Goal: Information Seeking & Learning: Learn about a topic

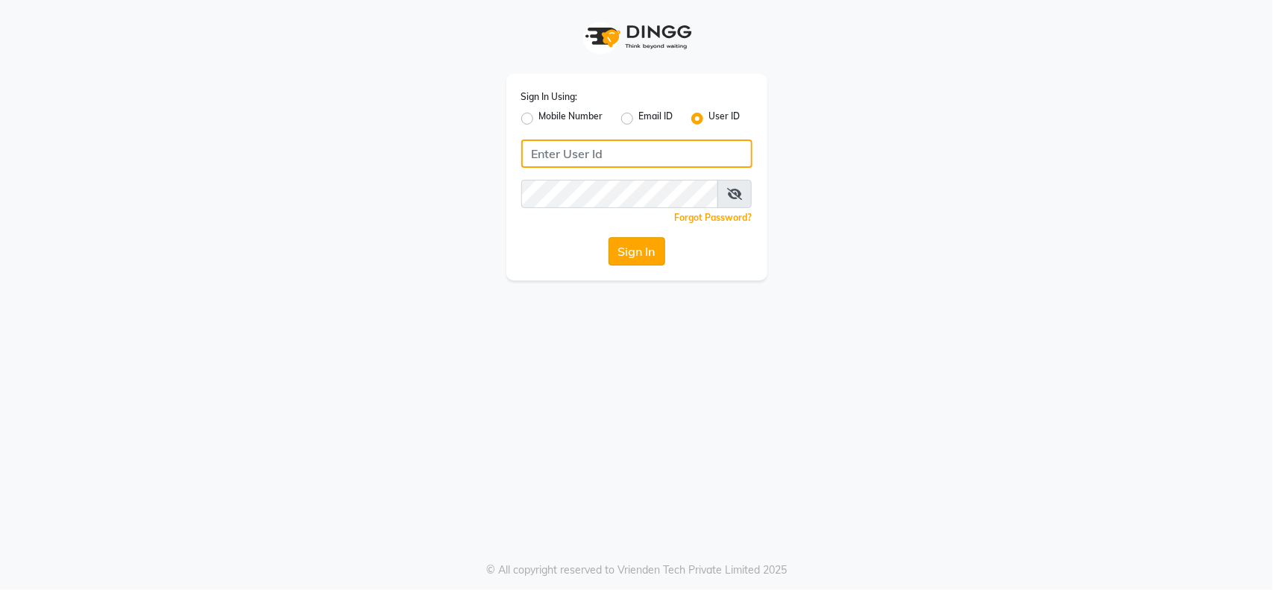
type input "[EMAIL_ADDRESS][DOMAIN_NAME]"
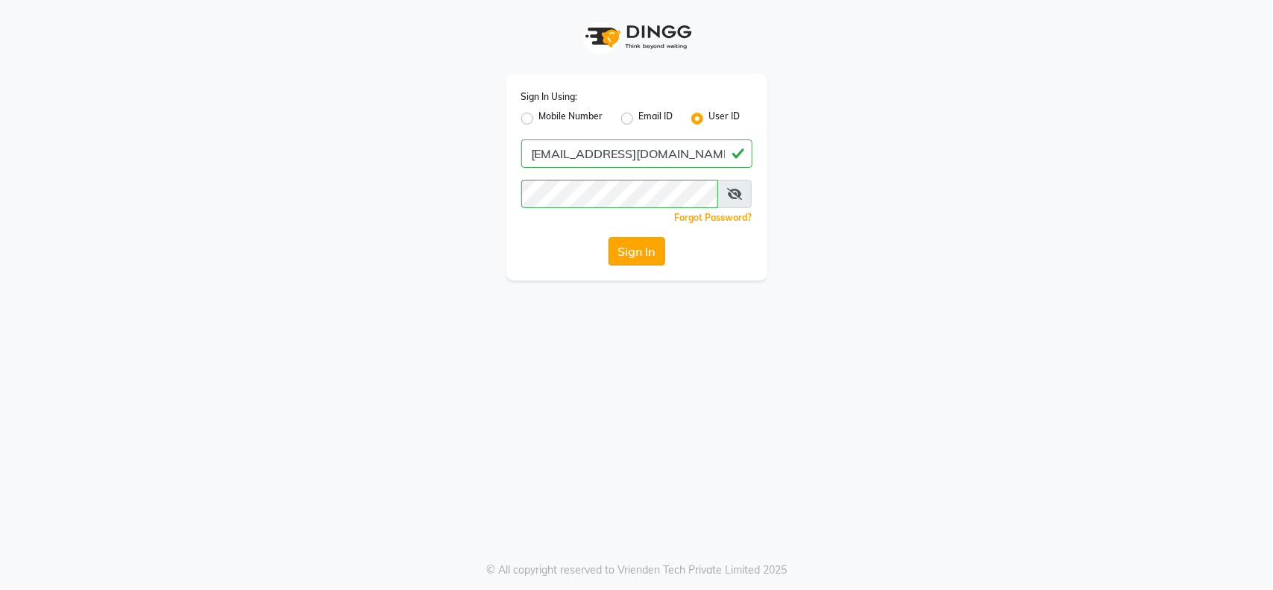
click at [623, 258] on button "Sign In" at bounding box center [637, 251] width 57 height 28
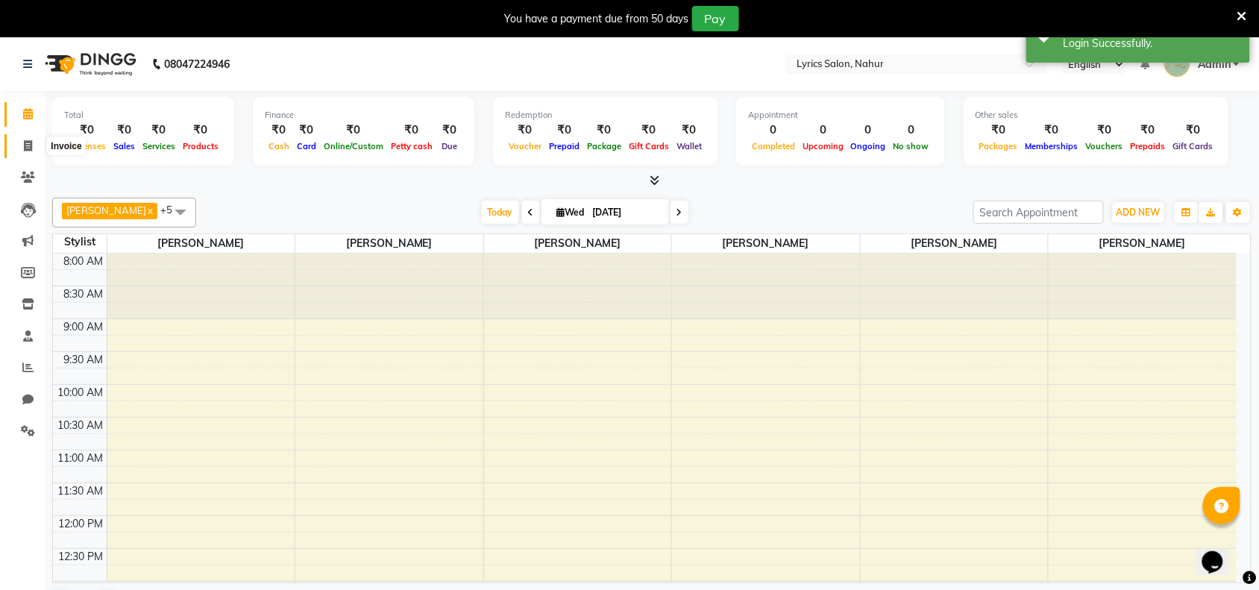
click at [24, 140] on icon at bounding box center [28, 145] width 8 height 11
select select "8609"
select select "service"
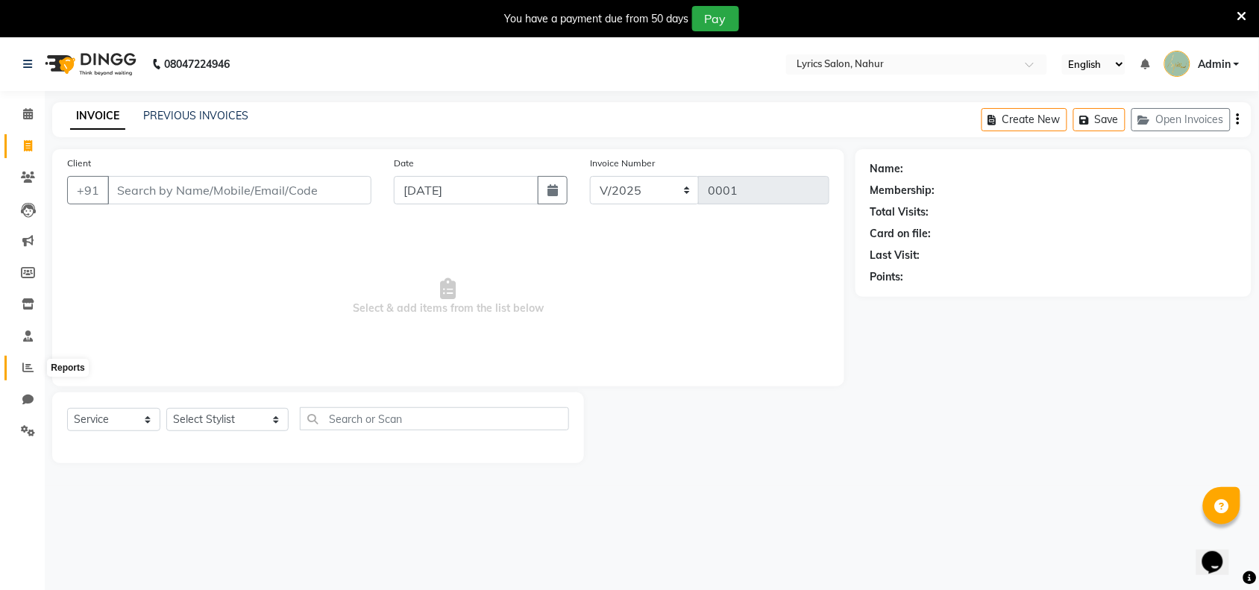
click at [27, 366] on icon at bounding box center [27, 367] width 11 height 11
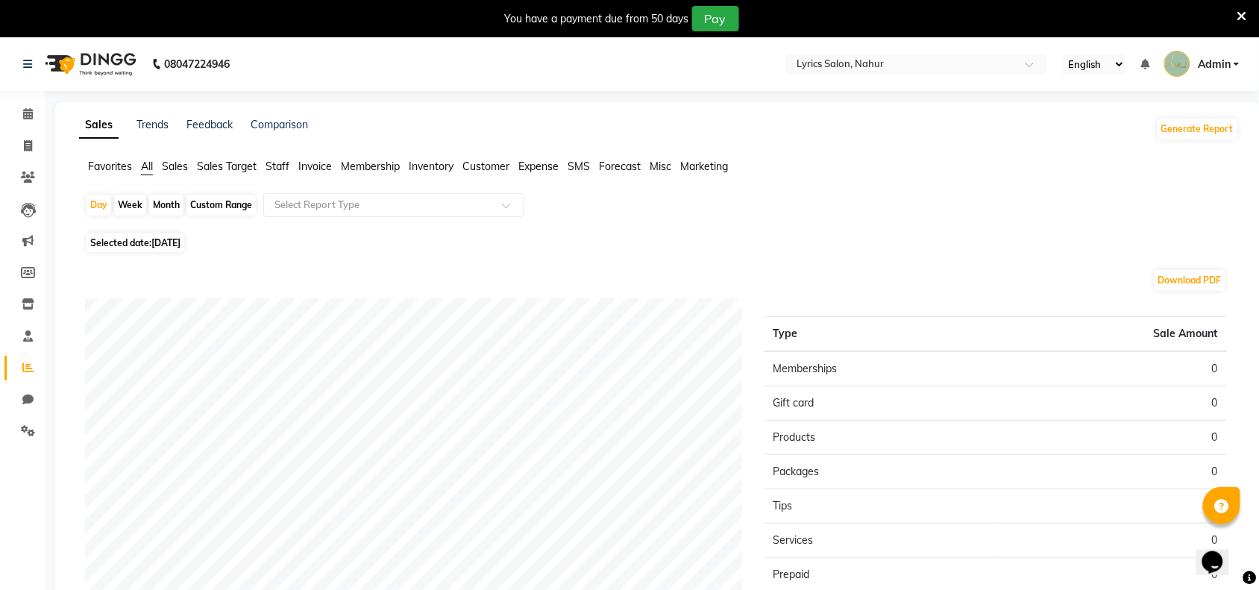
click at [170, 209] on div "Month" at bounding box center [166, 205] width 34 height 21
select select "9"
select select "2025"
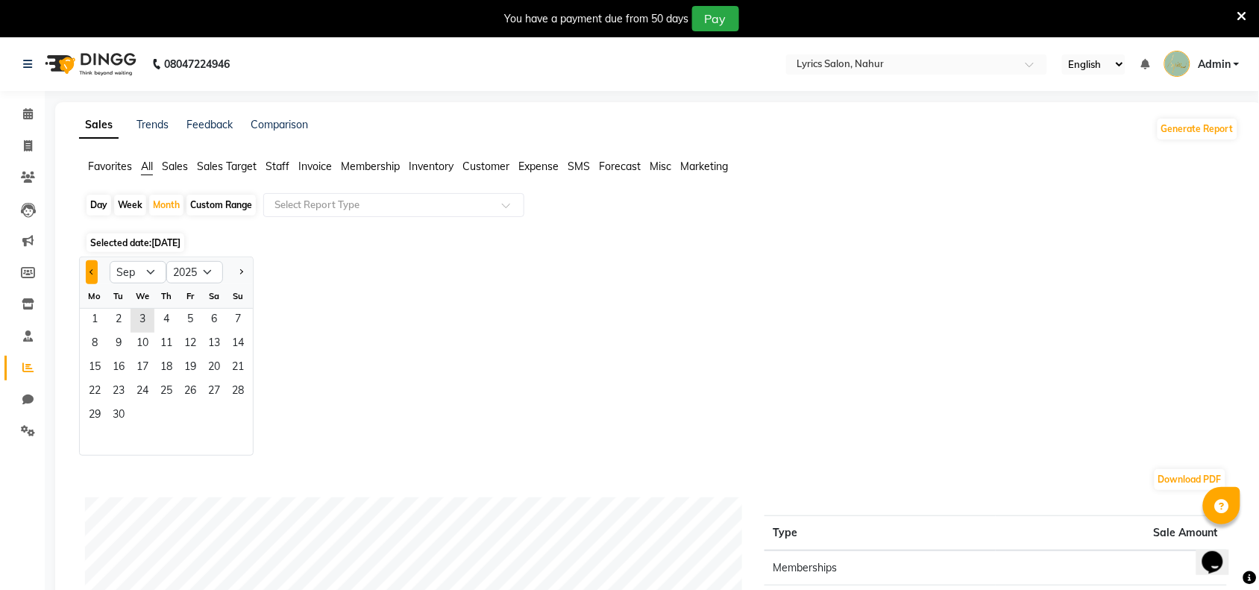
click at [88, 278] on button "Previous month" at bounding box center [92, 272] width 12 height 24
select select "7"
click at [119, 319] on span "1" at bounding box center [119, 321] width 24 height 24
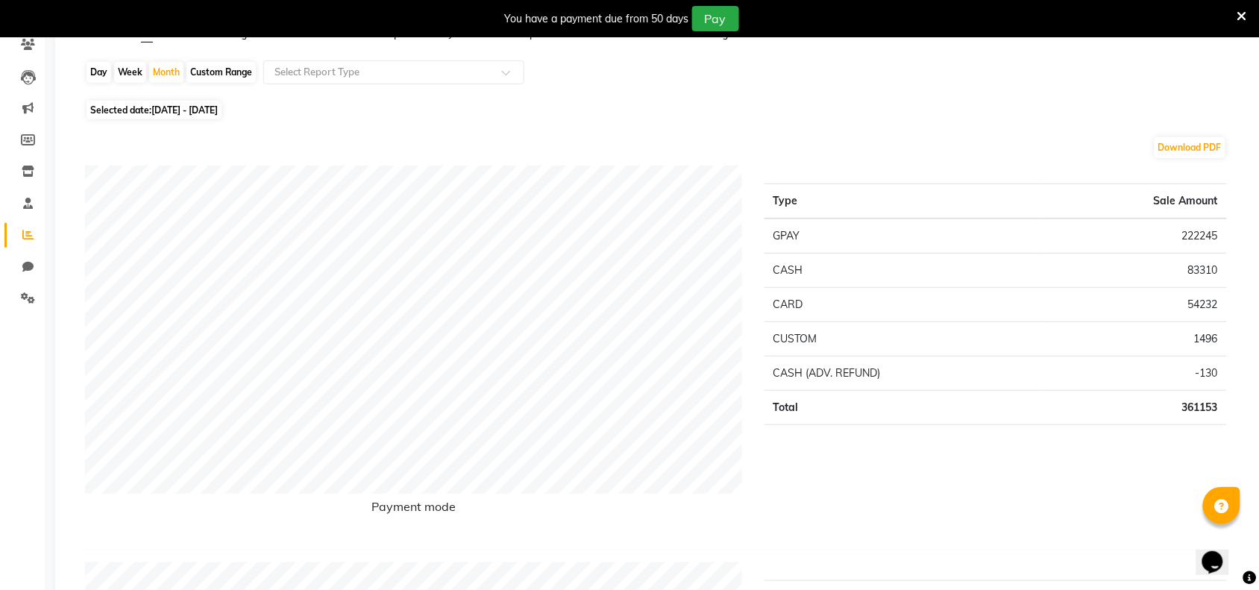
scroll to position [134, 0]
click at [1209, 550] on icon "Opens Chat This icon Opens the chat window." at bounding box center [1212, 562] width 24 height 24
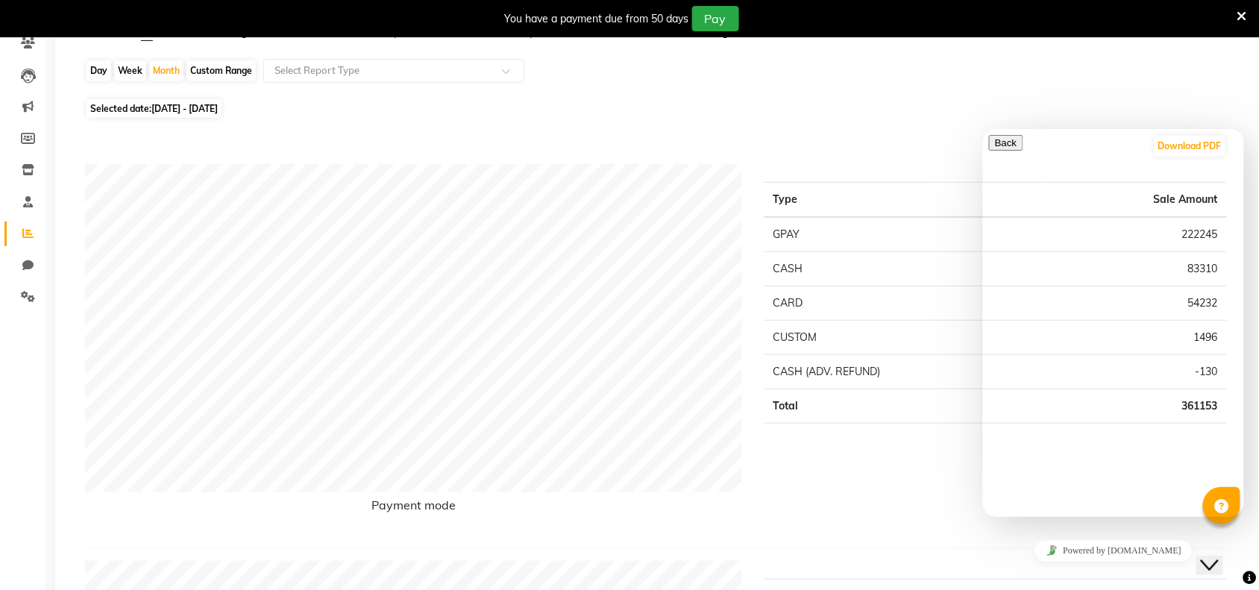
click at [1021, 569] on div "Rate this chat Upload File Insert emoji" at bounding box center [1112, 592] width 249 height 46
click at [1020, 569] on textarea at bounding box center [1056, 575] width 136 height 12
type textarea "how to see monthly entries"
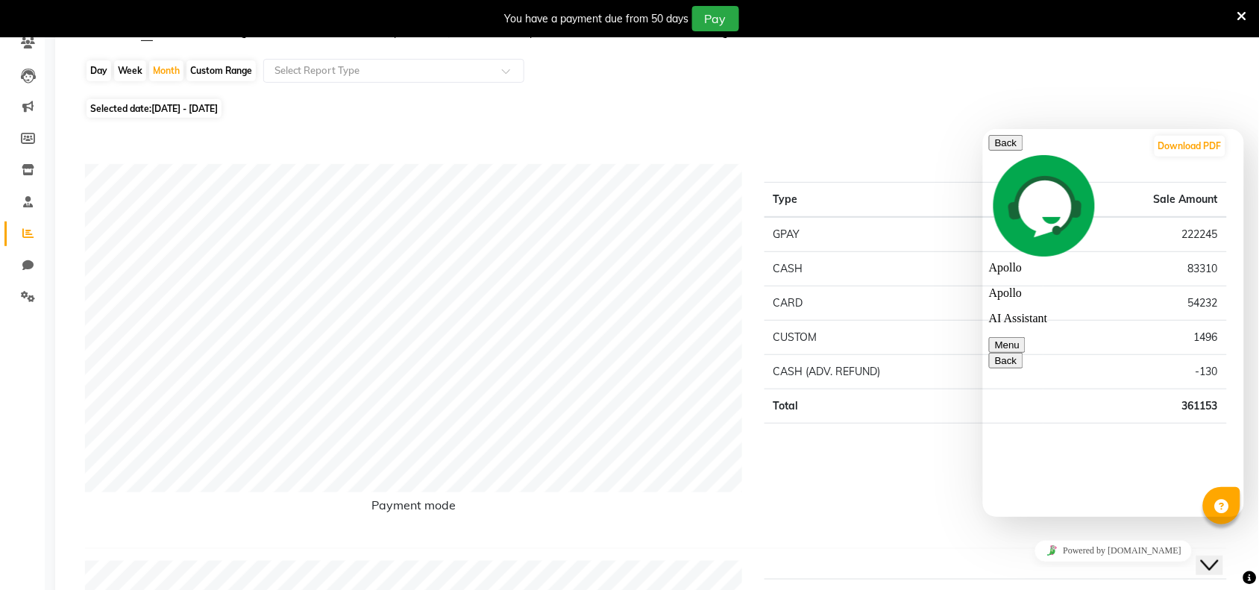
click at [609, 542] on div "Payment mode Type Sale Amount GPAY 222245 CASH 83310 CARD 54232 CUSTOM 1496 CAS…" at bounding box center [656, 356] width 1142 height 385
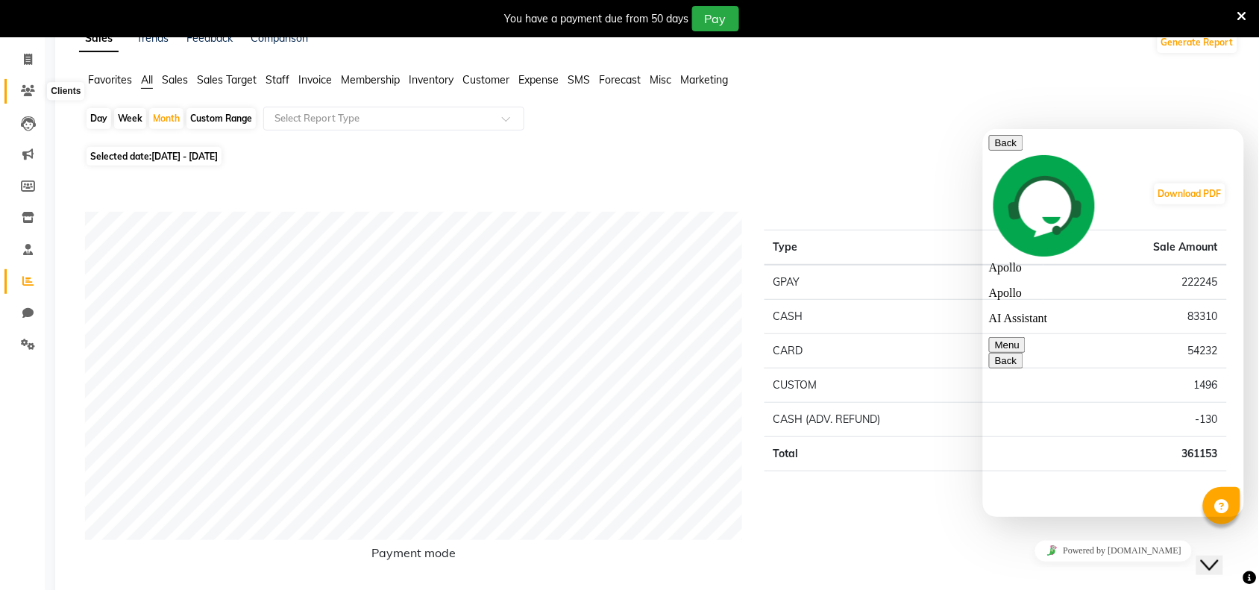
scroll to position [0, 0]
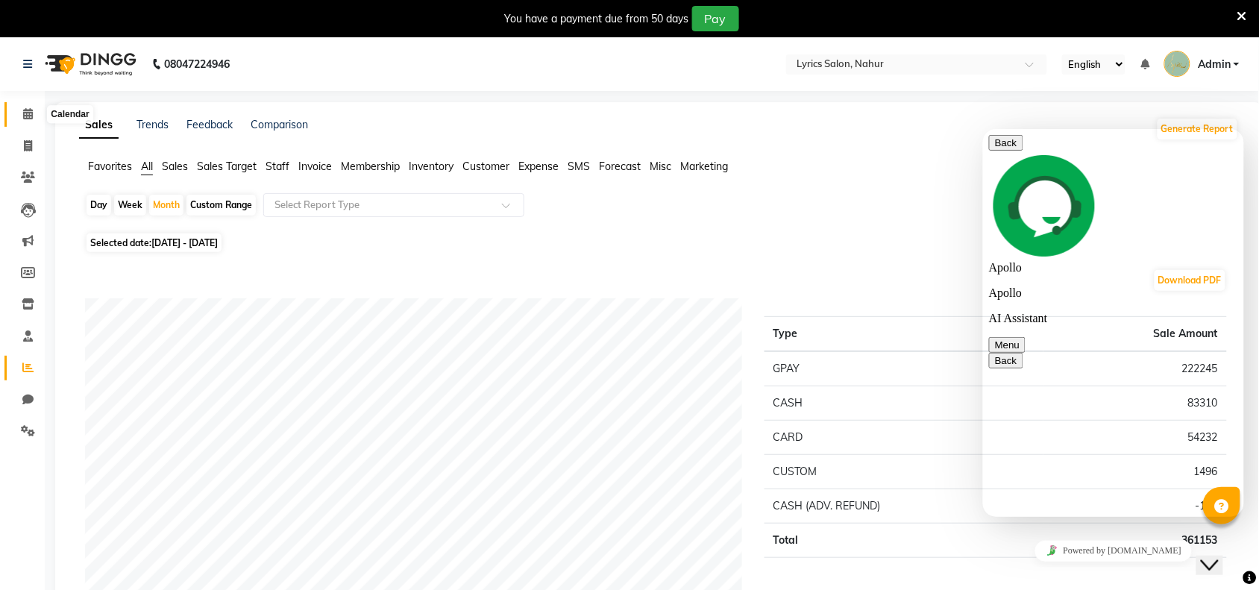
click at [25, 116] on icon at bounding box center [28, 113] width 10 height 11
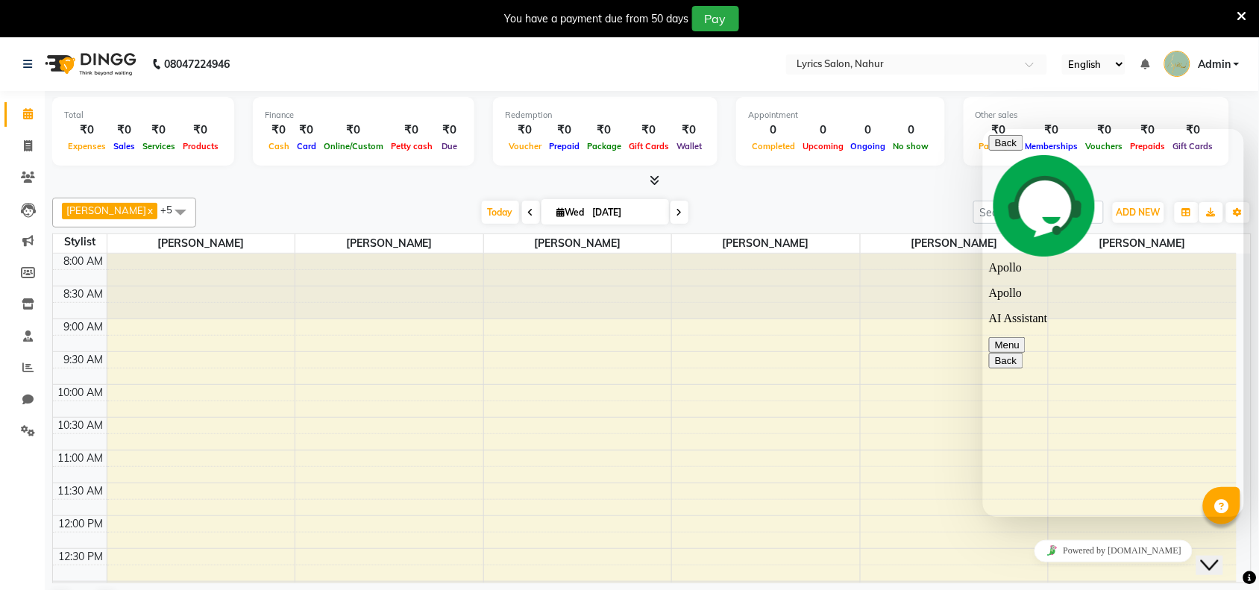
click at [65, 61] on img at bounding box center [89, 64] width 102 height 42
click at [28, 61] on icon at bounding box center [27, 64] width 9 height 10
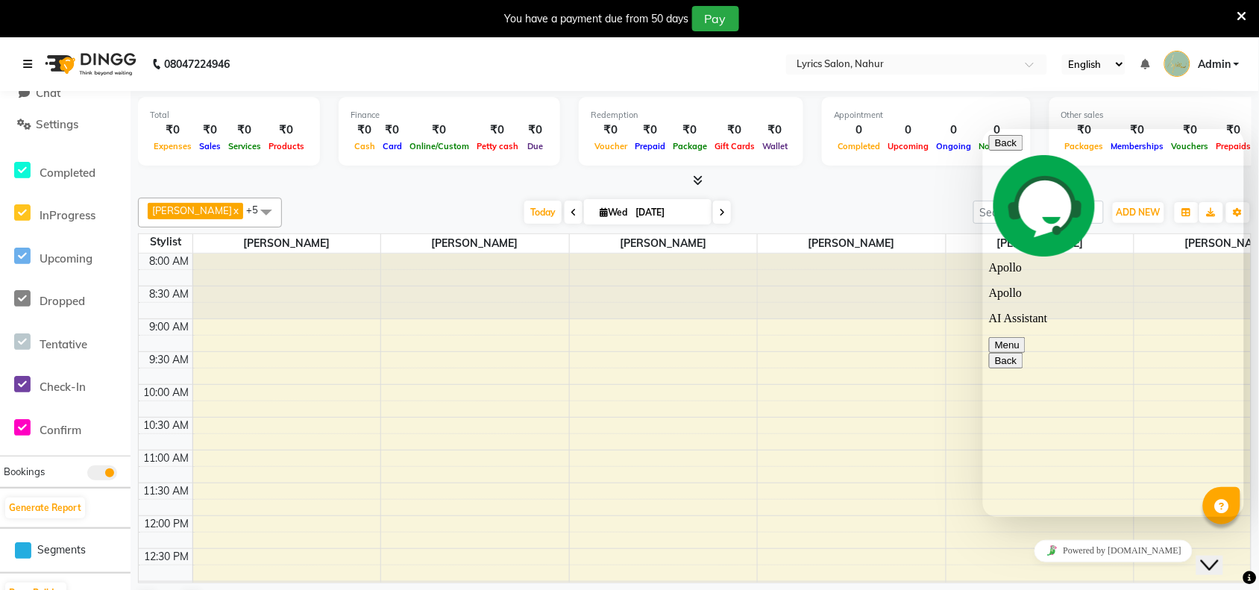
scroll to position [322, 0]
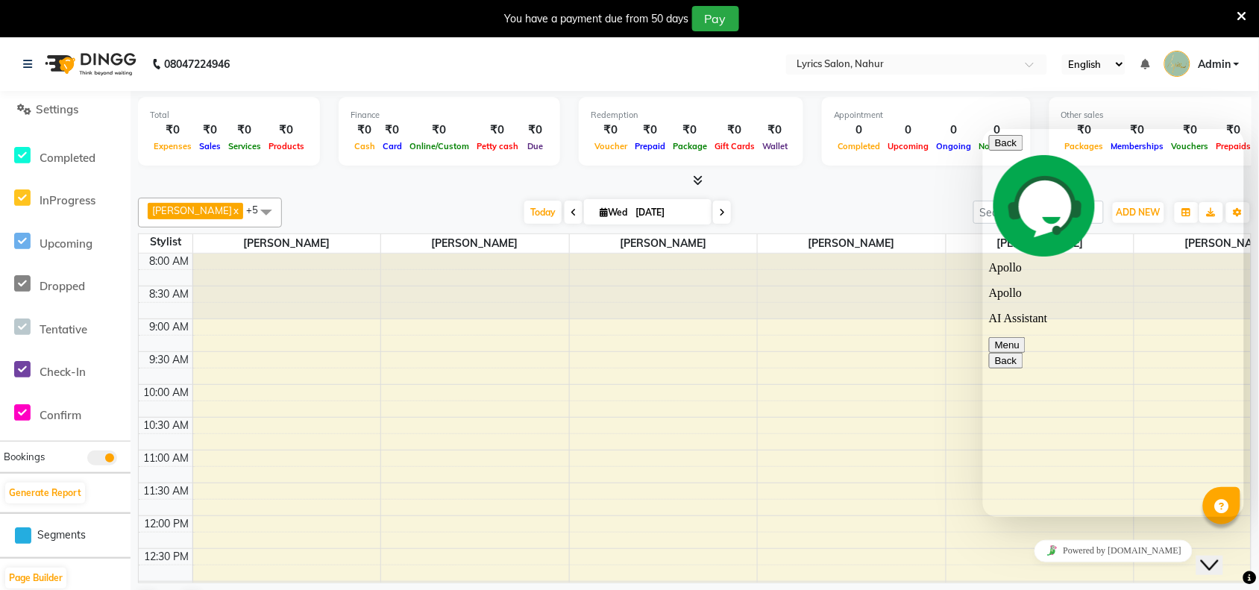
click at [57, 532] on span "Segments" at bounding box center [61, 535] width 48 height 16
click at [21, 534] on icon at bounding box center [23, 536] width 16 height 19
click at [54, 491] on button "Generate Report" at bounding box center [45, 493] width 80 height 21
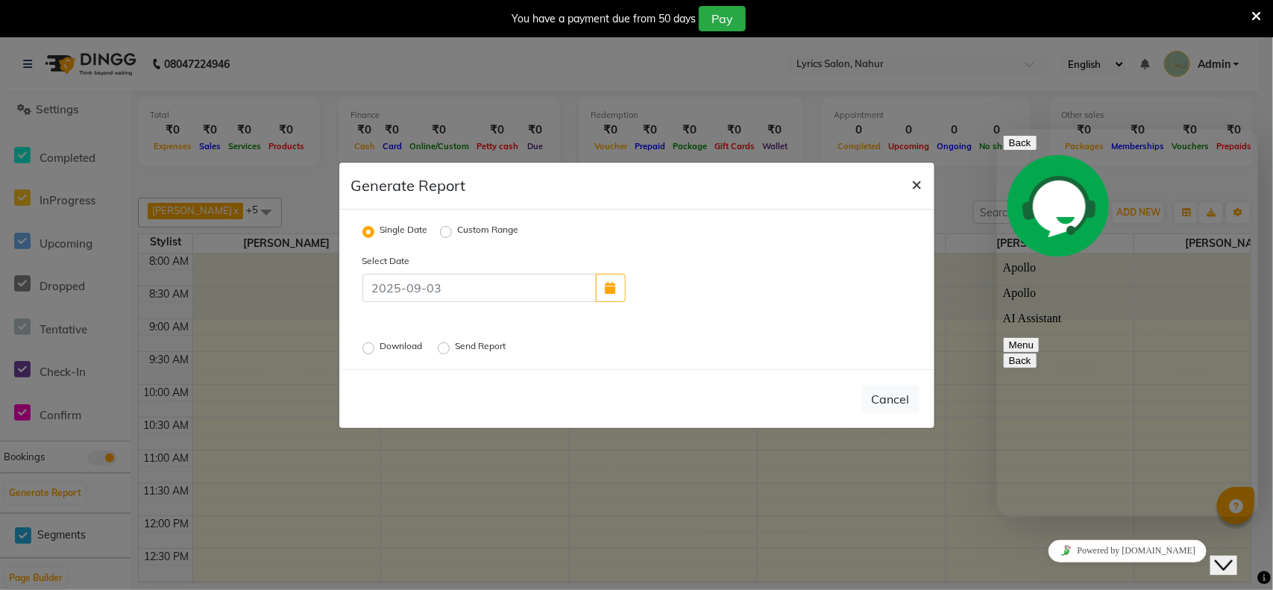
click at [920, 190] on span "×" at bounding box center [917, 183] width 10 height 22
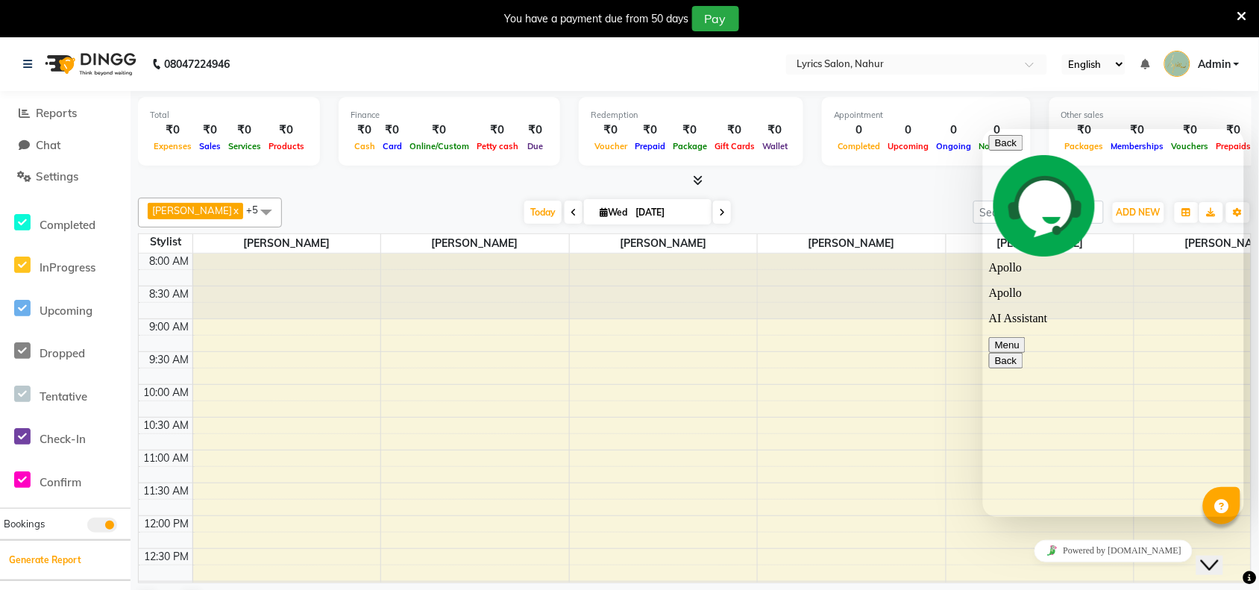
scroll to position [0, 0]
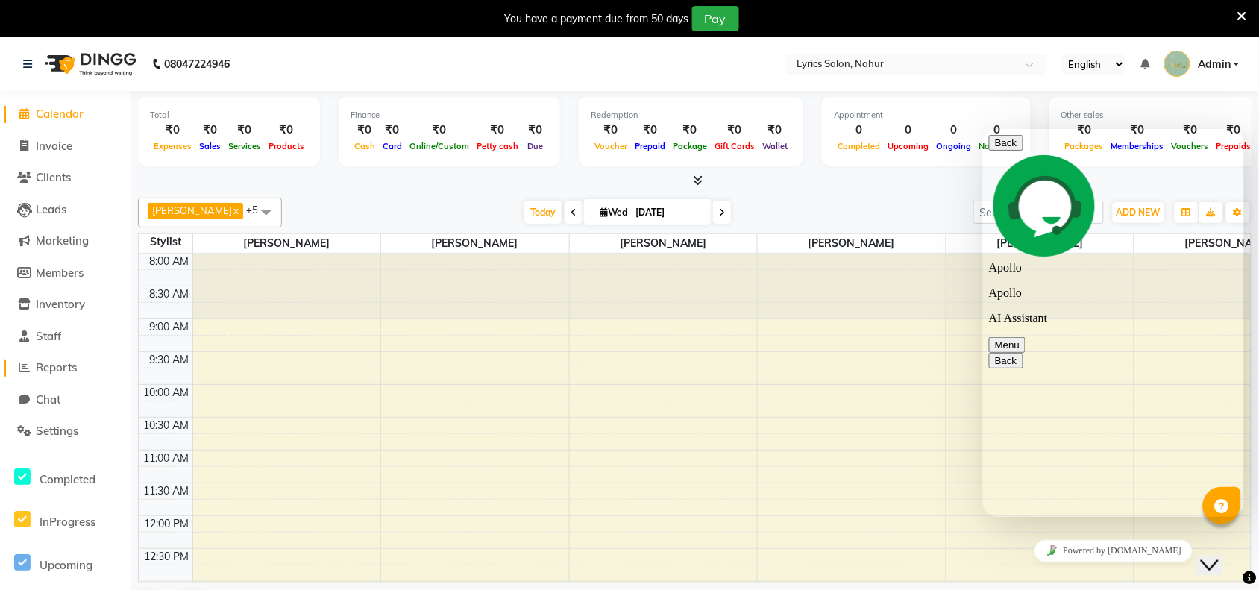
click at [64, 371] on span "Reports" at bounding box center [56, 367] width 41 height 14
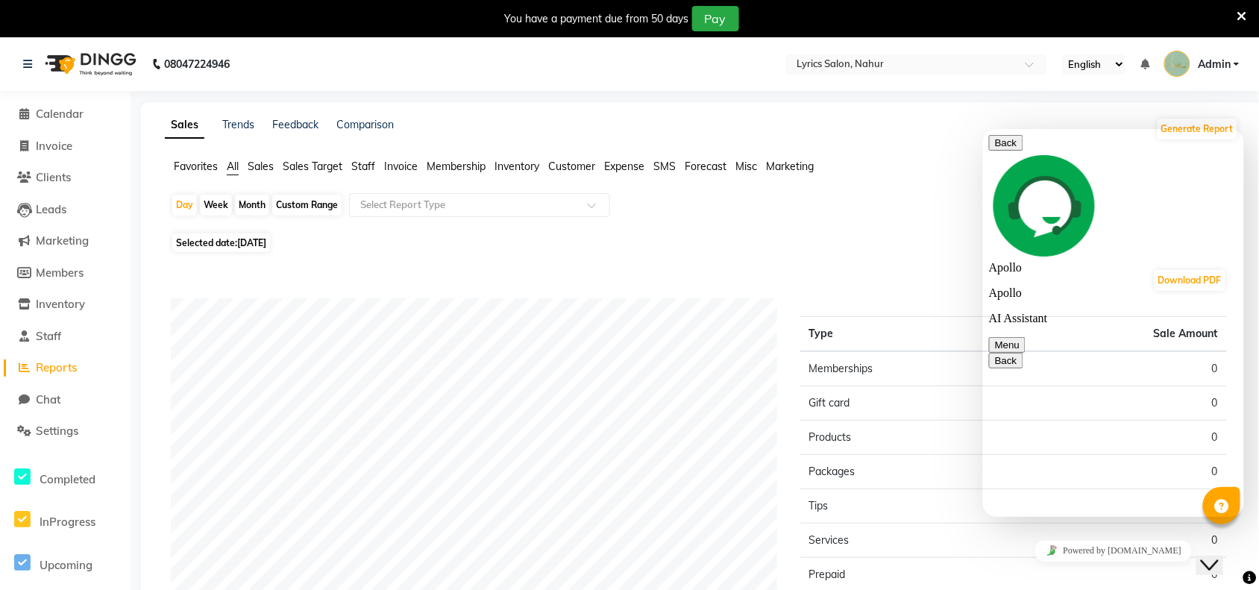
click at [259, 169] on span "Sales" at bounding box center [261, 166] width 26 height 13
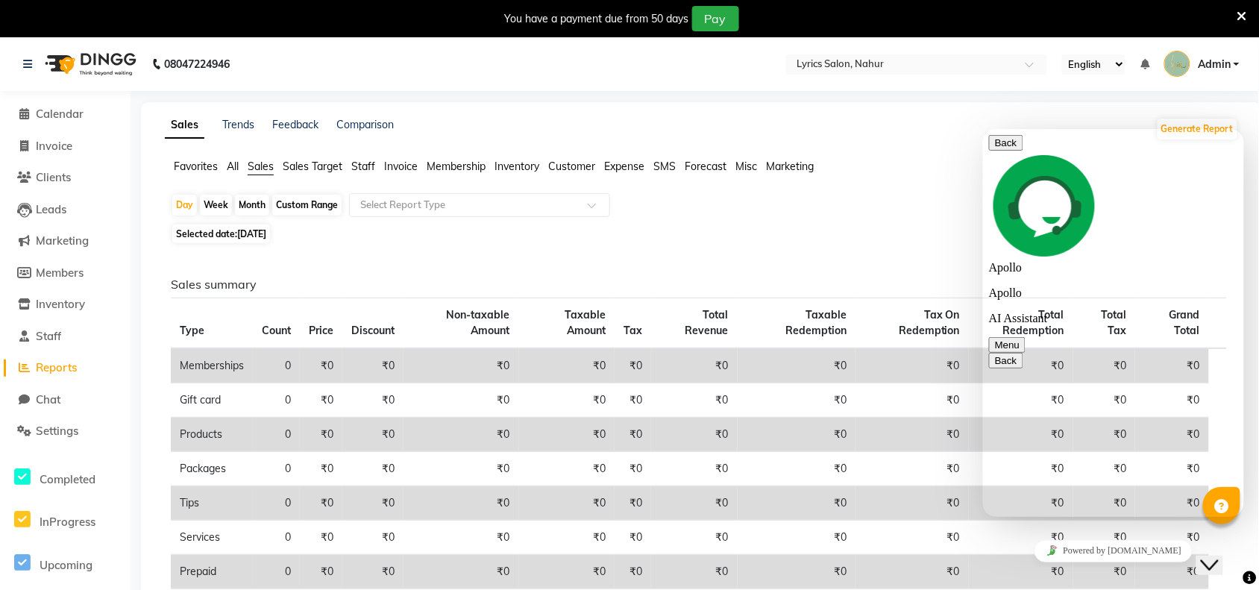
click at [236, 166] on span "All" at bounding box center [233, 166] width 12 height 13
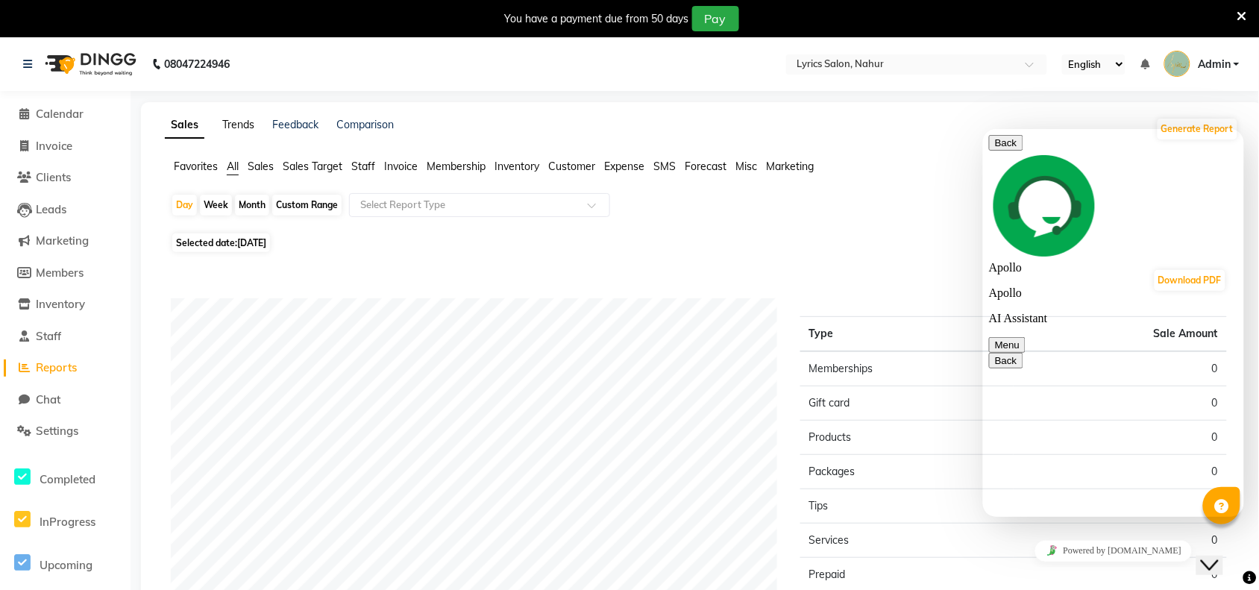
click at [229, 123] on link "Trends" at bounding box center [238, 124] width 32 height 13
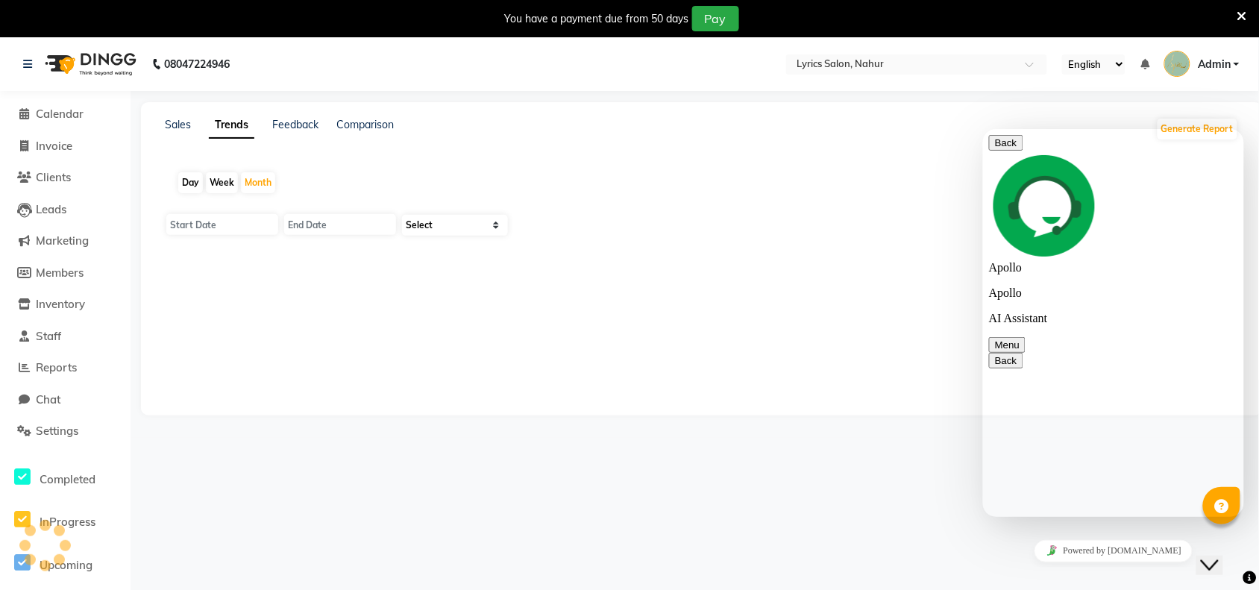
type input "01-09-2025"
type input "[DATE]"
select select "by_client"
click at [284, 119] on link "Feedback" at bounding box center [295, 124] width 46 height 13
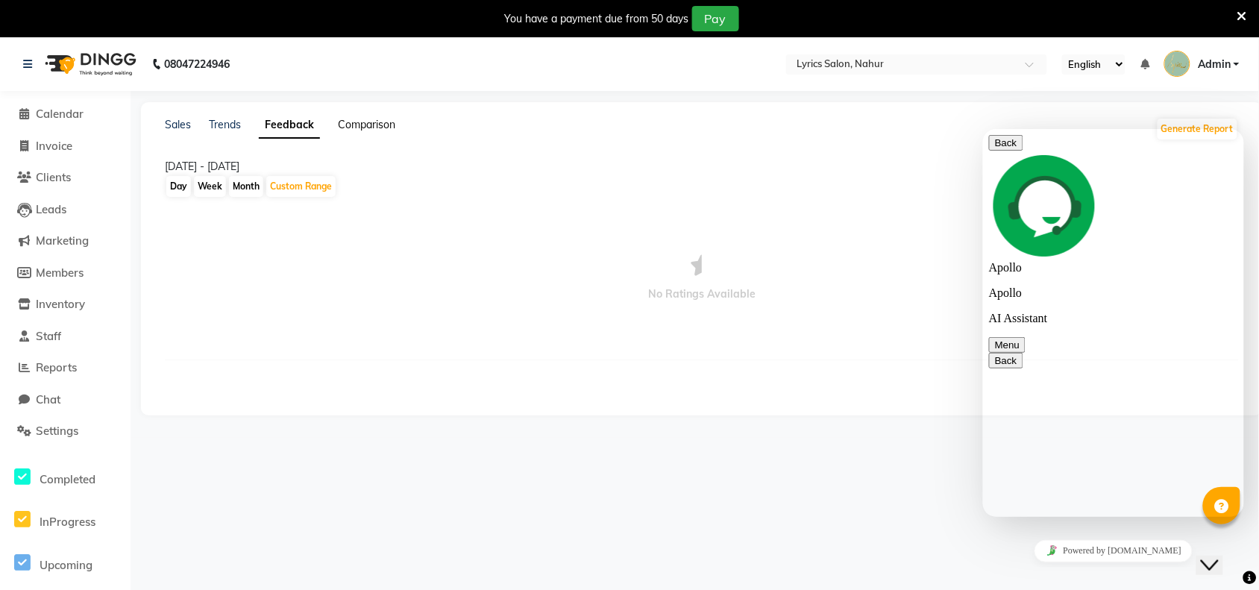
click at [380, 128] on link "Comparison" at bounding box center [366, 124] width 57 height 13
select select "single_date"
select select "single_date_dash"
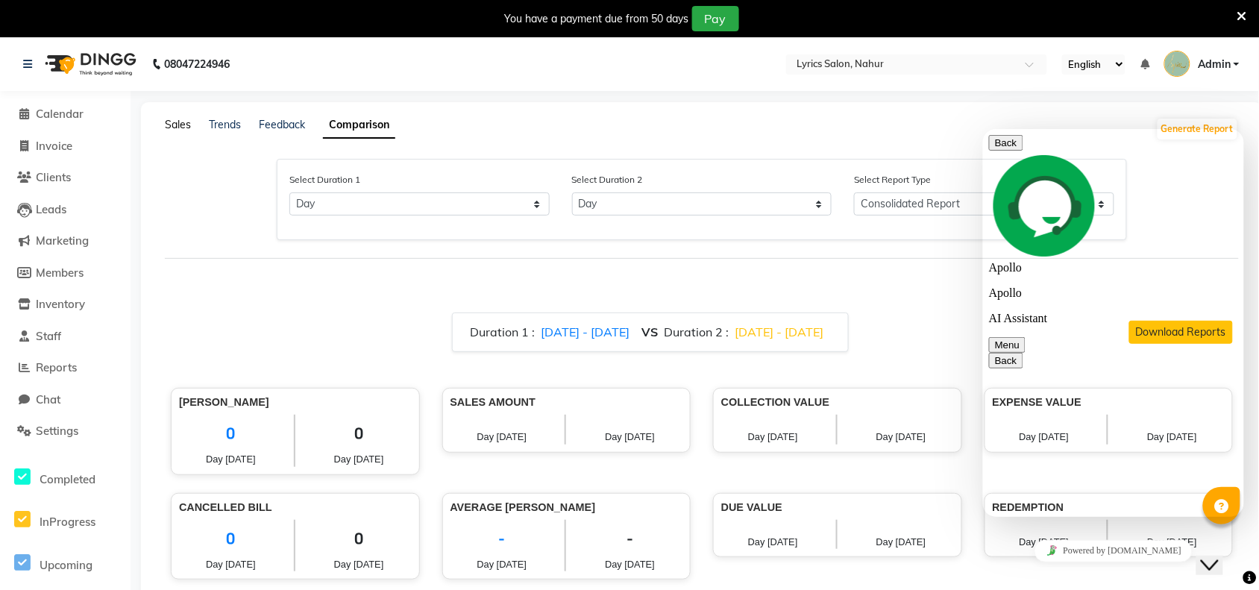
click at [183, 123] on link "Sales" at bounding box center [178, 124] width 26 height 13
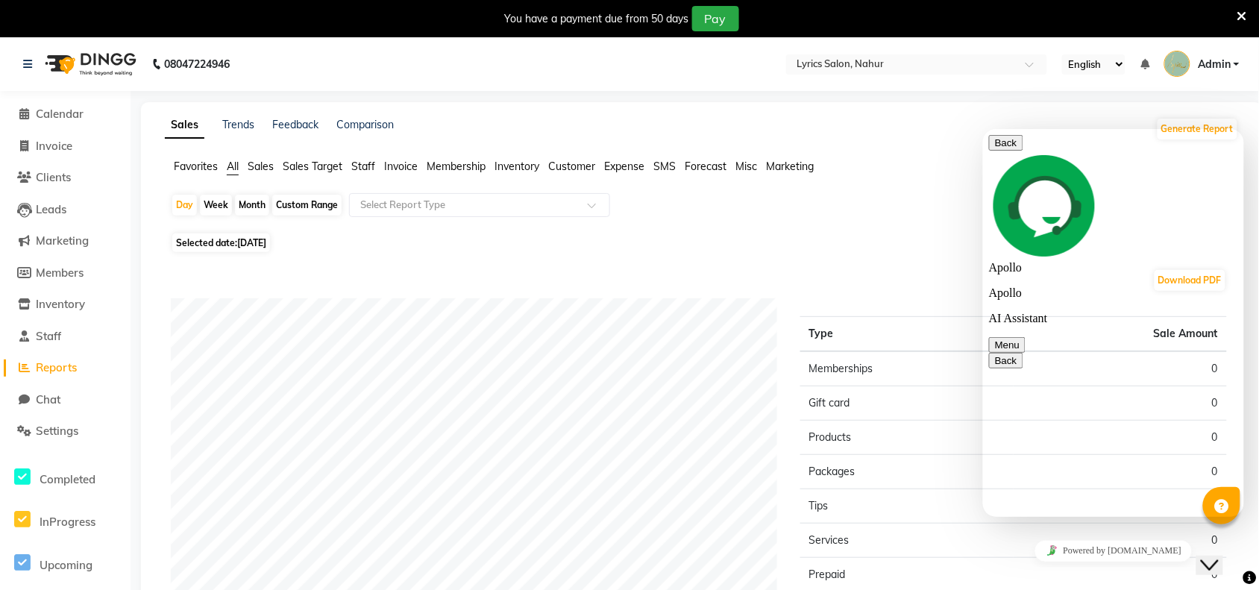
click at [241, 242] on span "[DATE]" at bounding box center [251, 242] width 29 height 11
select select "9"
select select "2025"
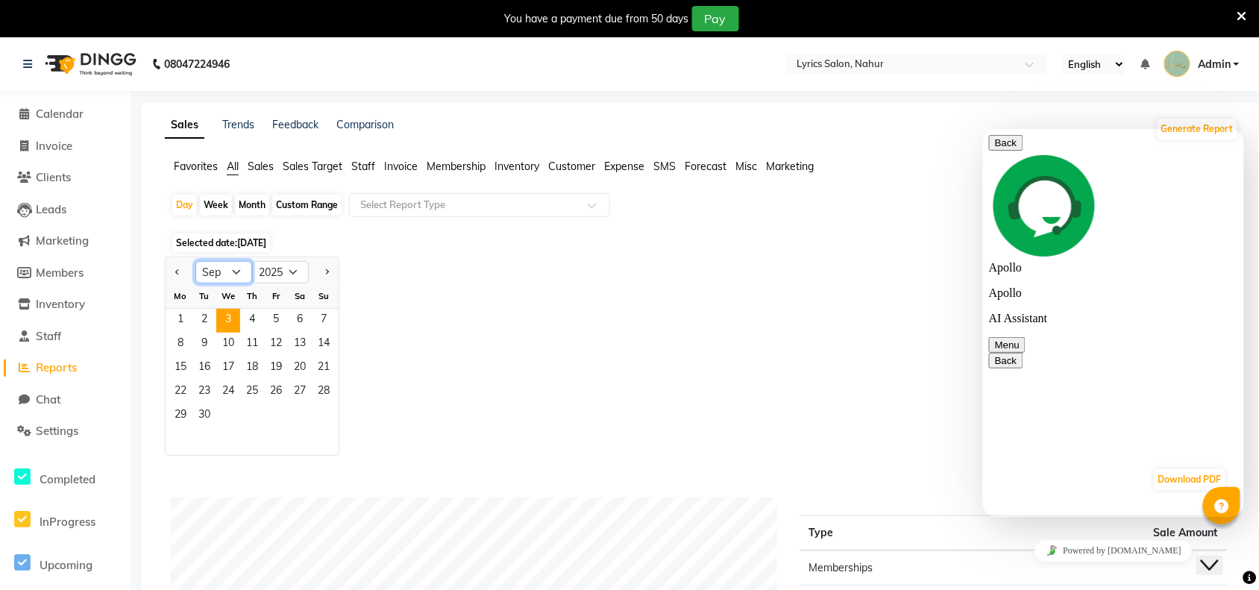
click at [241, 269] on select "Jan Feb Mar Apr May Jun [DATE] Aug Sep Oct Nov Dec" at bounding box center [223, 272] width 57 height 22
select select "7"
click at [195, 262] on select "Jan Feb Mar Apr May Jun [DATE] Aug Sep Oct Nov Dec" at bounding box center [223, 272] width 57 height 22
click at [207, 319] on span "1" at bounding box center [204, 321] width 24 height 24
